Goal: Communication & Community: Answer question/provide support

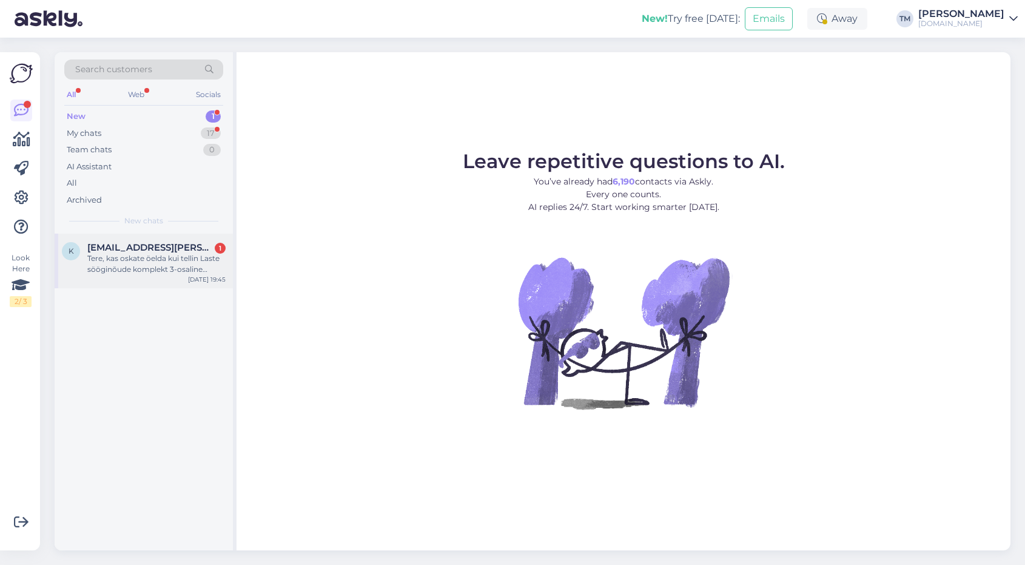
click at [171, 263] on div "Tere, kas oskate öelda kui tellin Laste sööginõude komplekt 3-osaline Sailors B…" at bounding box center [156, 264] width 138 height 22
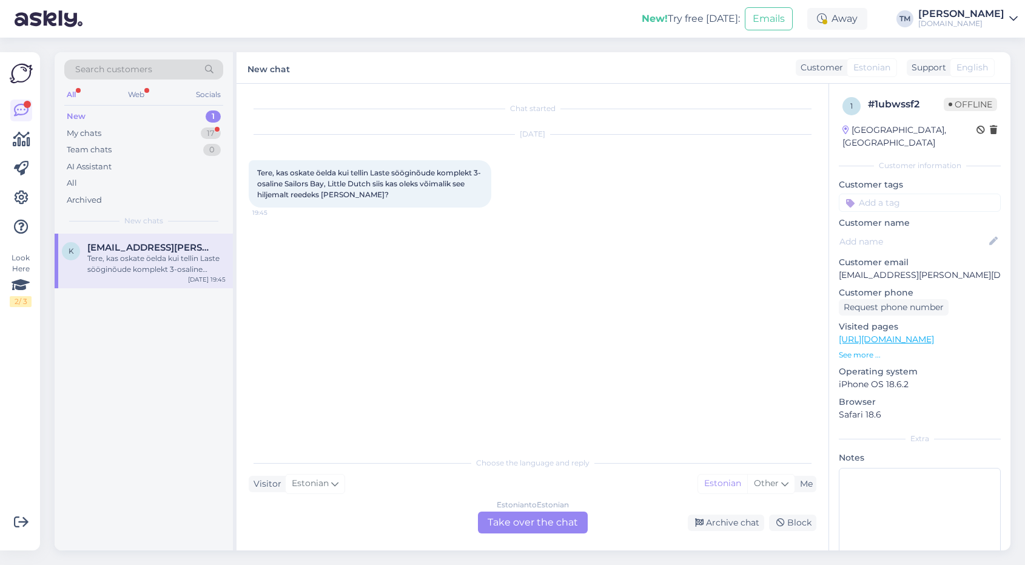
click at [934, 334] on link "[URL][DOMAIN_NAME]" at bounding box center [886, 339] width 95 height 11
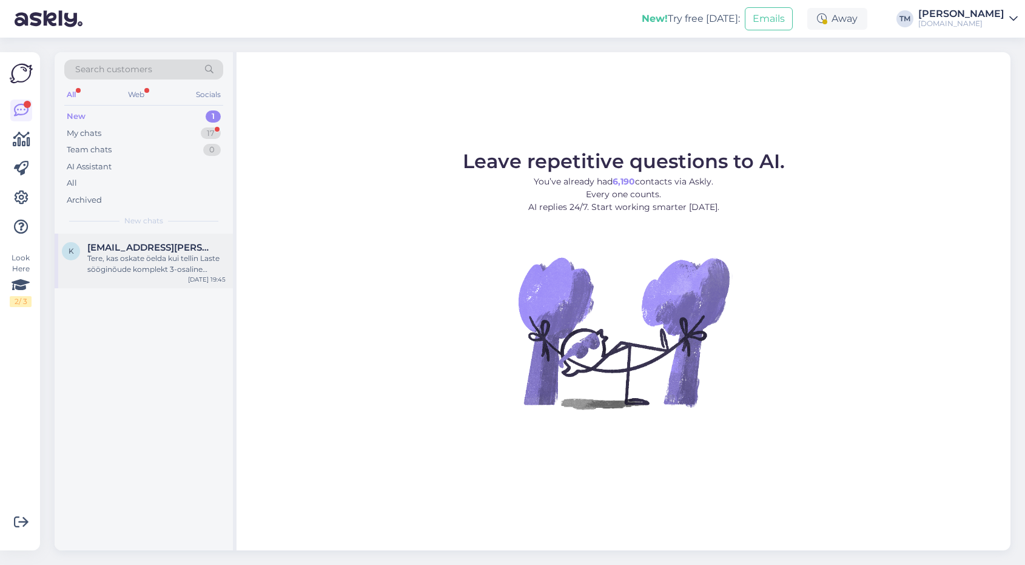
click at [163, 269] on div "Tere, kas oskate öelda kui tellin Laste sööginõude komplekt 3-osaline Sailors B…" at bounding box center [156, 264] width 138 height 22
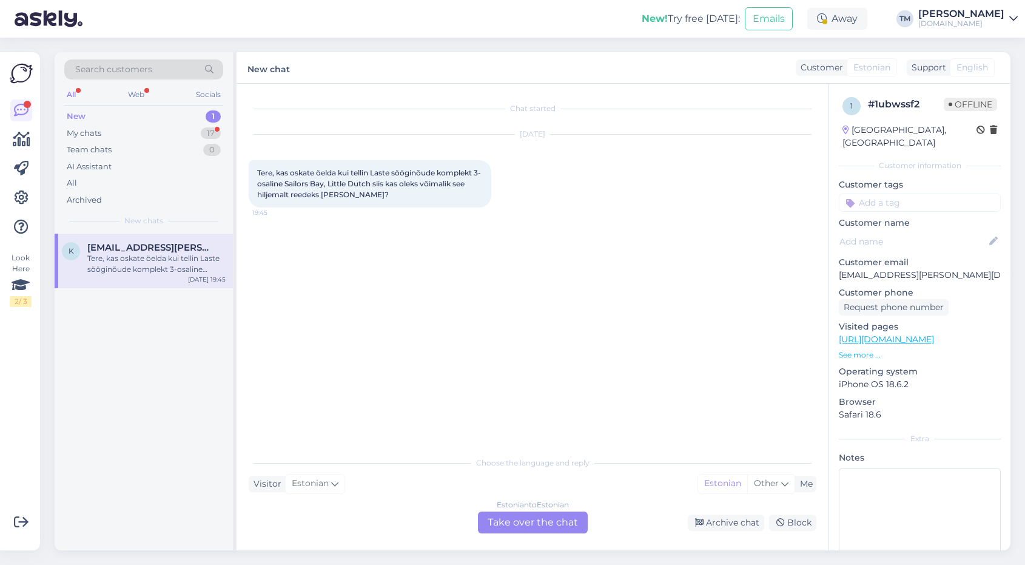
click at [532, 521] on div "Estonian to Estonian Take over the chat" at bounding box center [533, 522] width 110 height 22
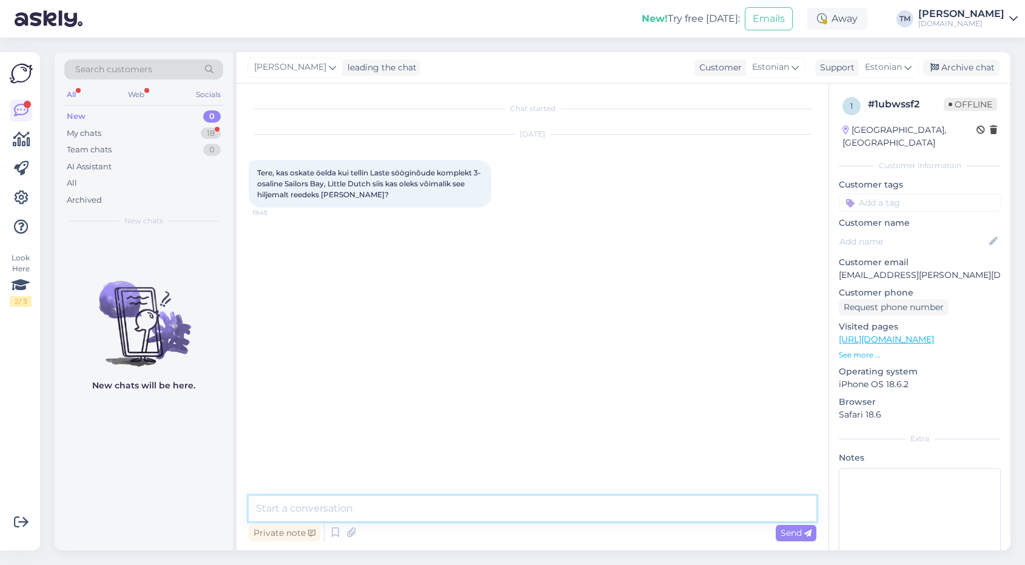
click at [495, 511] on textarea at bounding box center [533, 507] width 568 height 25
type textarea "t"
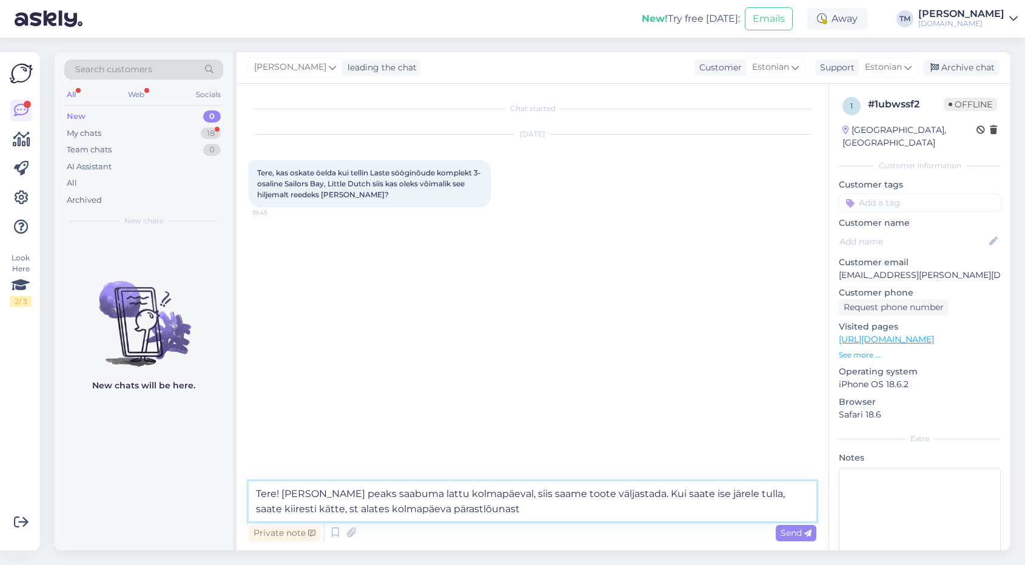
type textarea "Tere! [PERSON_NAME] peaks saabuma lattu kolmapäeval, siis saame toote väljastad…"
